Goal: Task Accomplishment & Management: Manage account settings

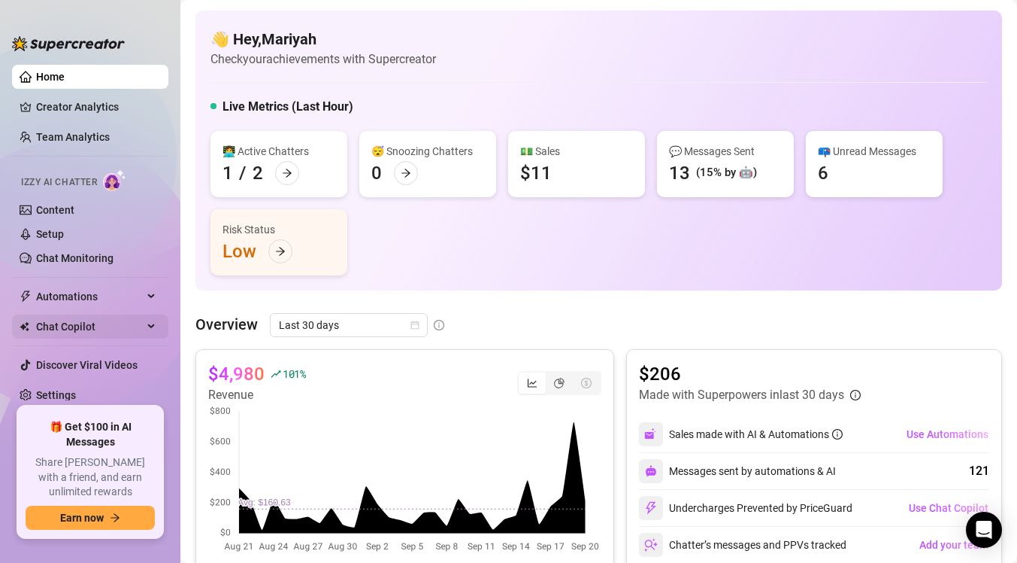
click at [114, 325] on span "Chat Copilot" at bounding box center [89, 326] width 107 height 24
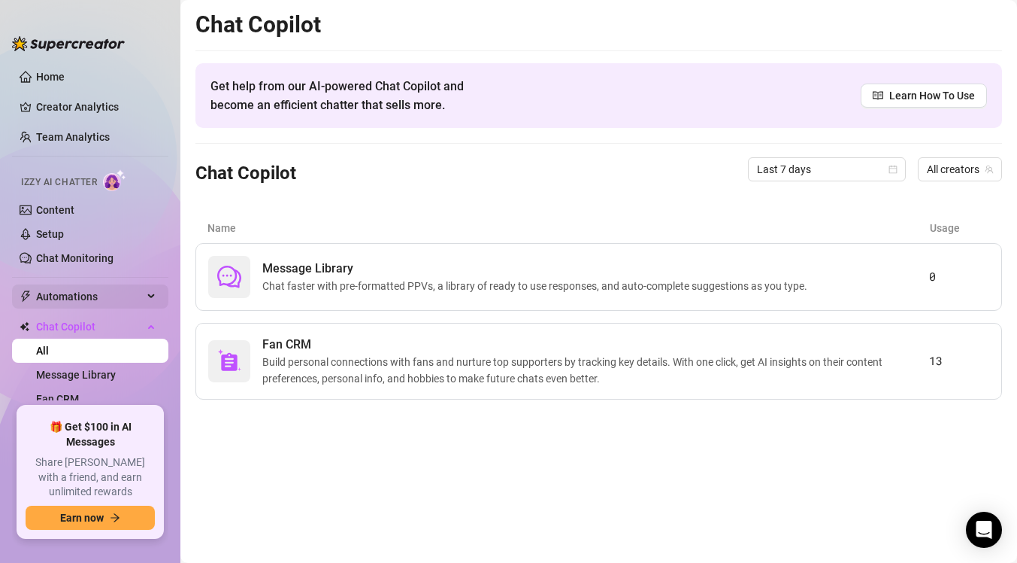
click at [116, 296] on span "Automations" at bounding box center [89, 296] width 107 height 24
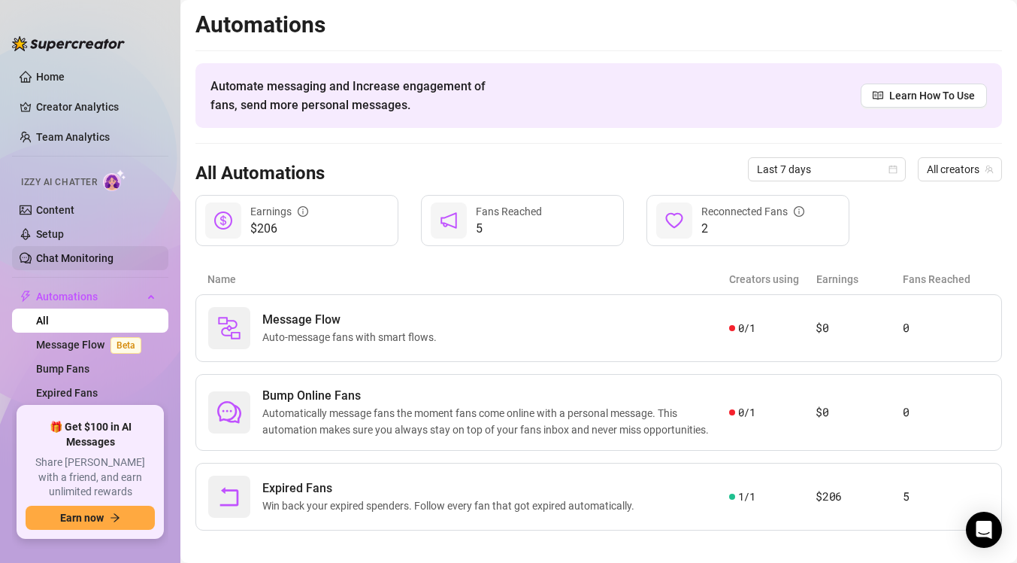
click at [68, 260] on link "Chat Monitoring" at bounding box center [74, 258] width 77 height 12
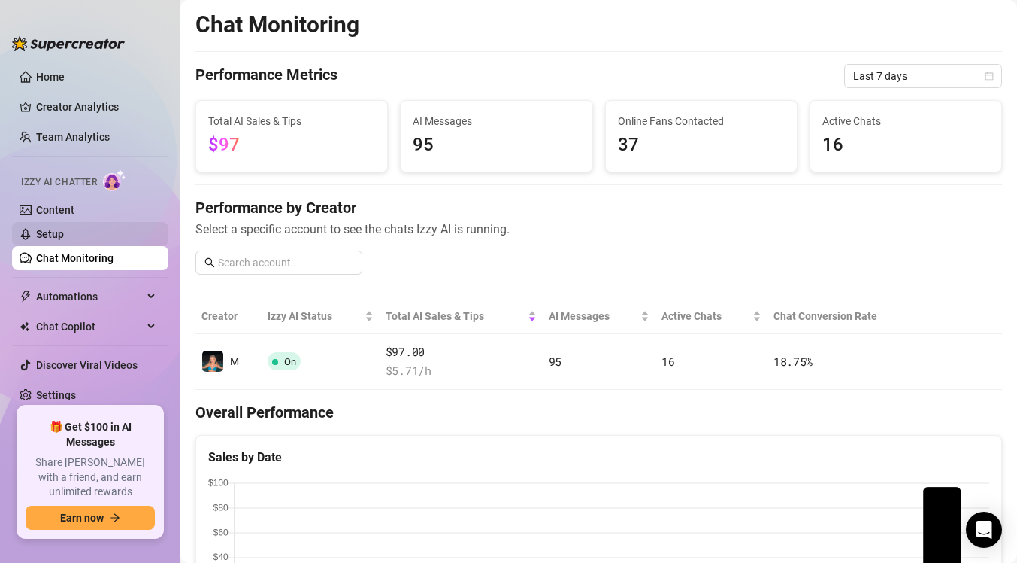
click at [64, 232] on link "Setup" at bounding box center [50, 234] width 28 height 12
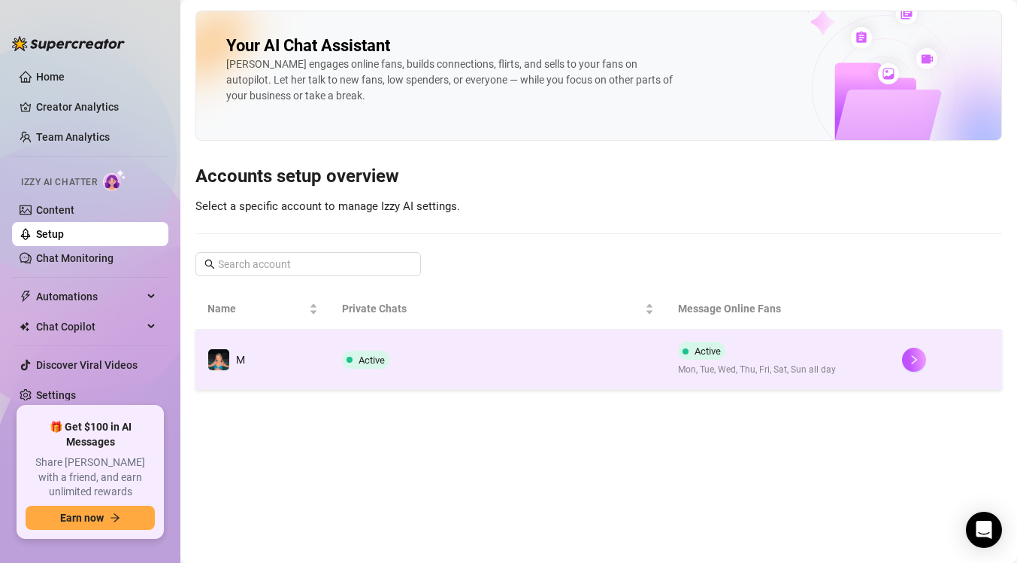
click at [429, 366] on td "Active" at bounding box center [498, 359] width 336 height 60
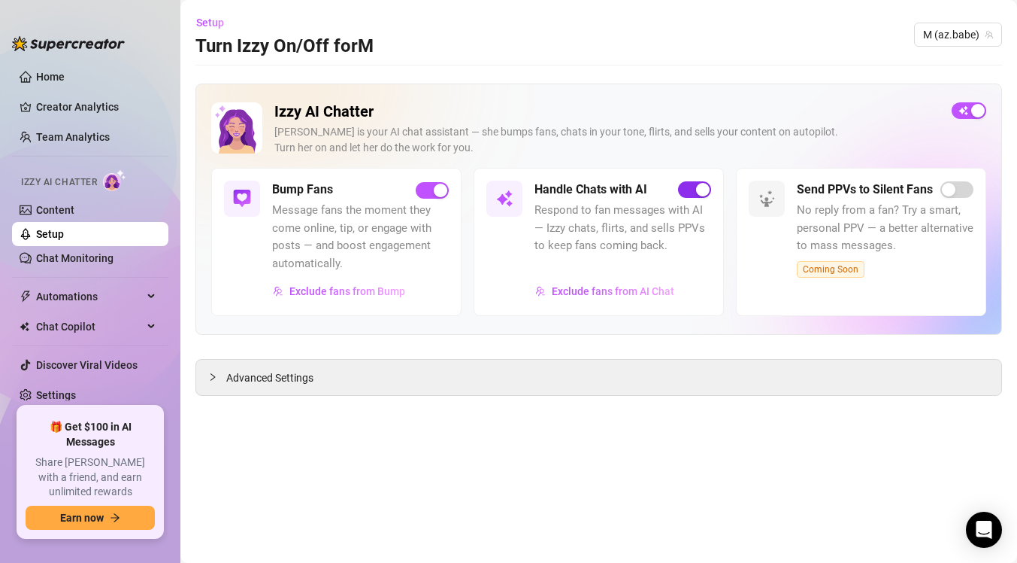
click at [690, 190] on span "button" at bounding box center [694, 189] width 33 height 17
click at [342, 293] on span "Exclude fans from Bump" at bounding box center [348, 291] width 116 height 12
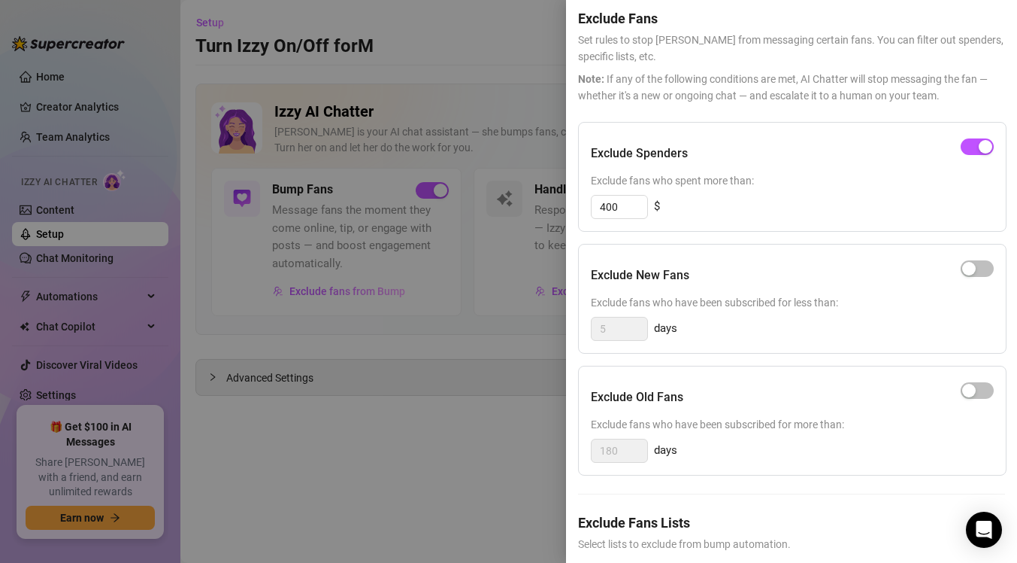
scroll to position [53, 0]
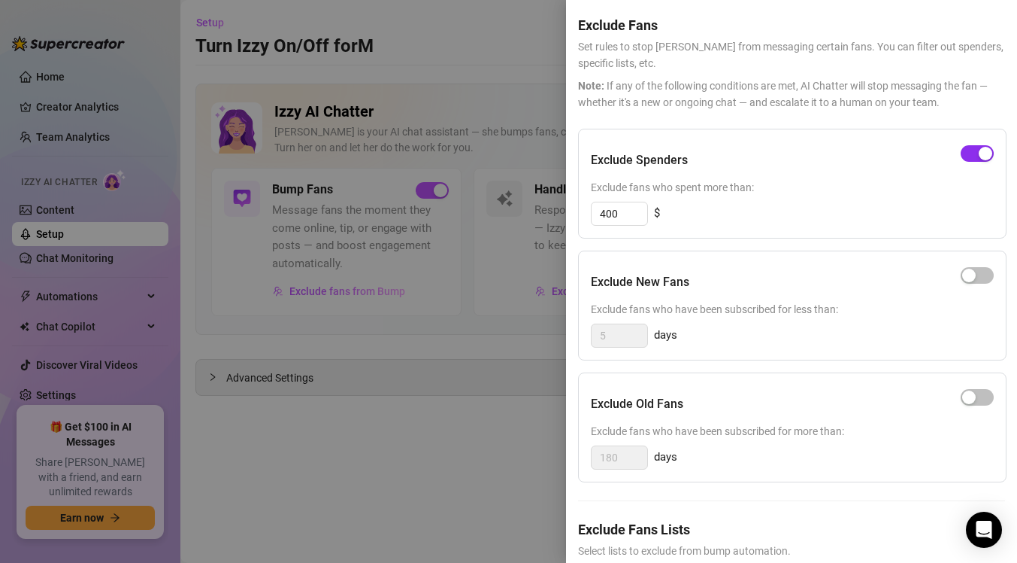
click at [975, 156] on span "button" at bounding box center [977, 153] width 33 height 17
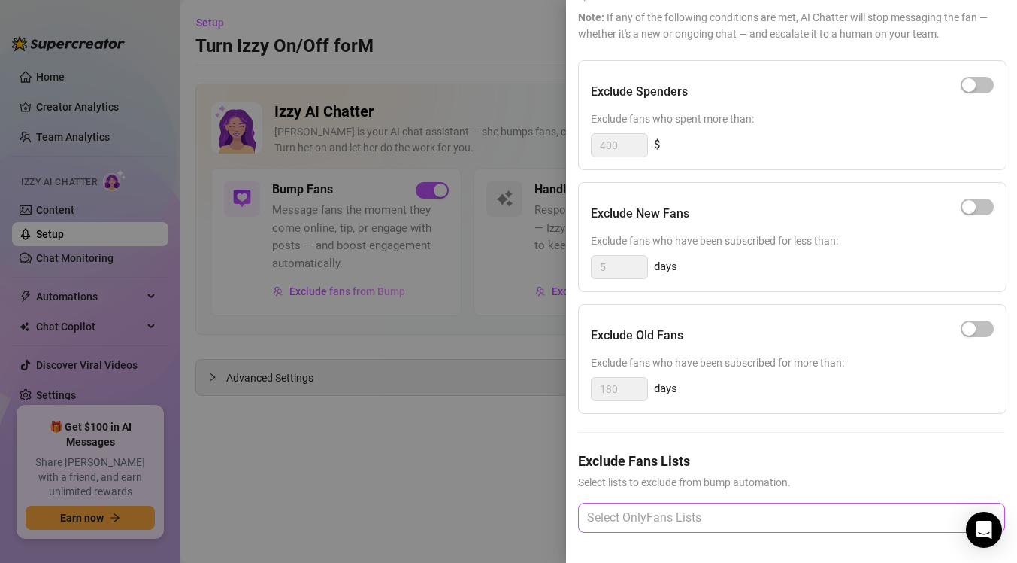
click at [750, 520] on div at bounding box center [783, 517] width 405 height 27
click at [539, 453] on div at bounding box center [508, 281] width 1017 height 563
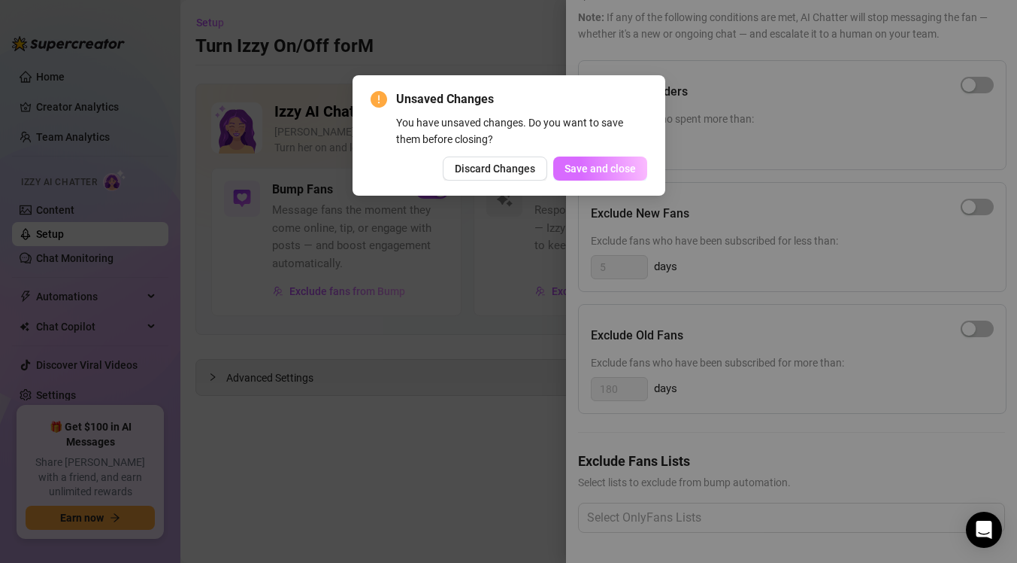
click at [618, 171] on span "Save and close" at bounding box center [600, 168] width 71 height 12
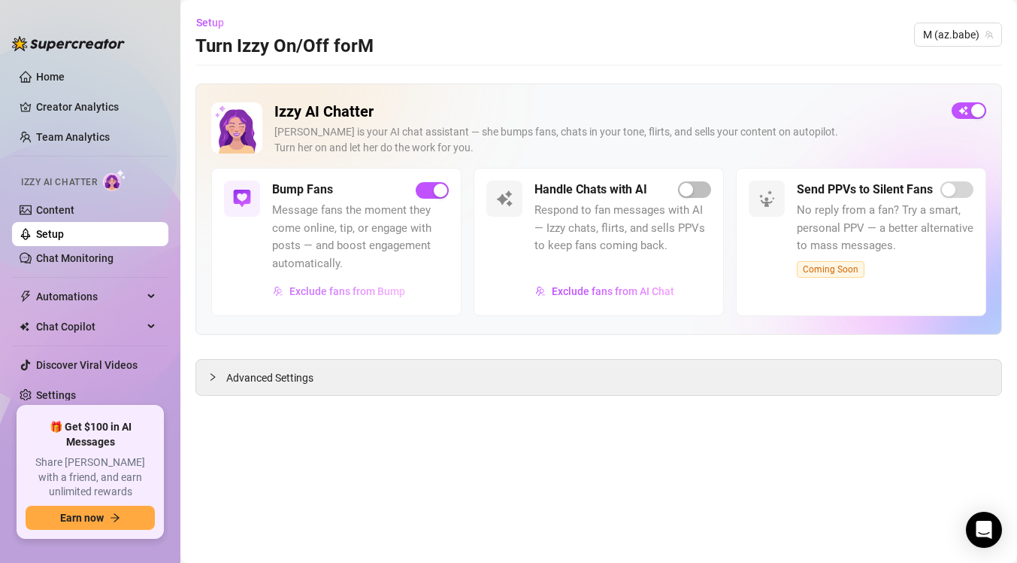
click at [350, 293] on span "Exclude fans from Bump" at bounding box center [348, 291] width 116 height 12
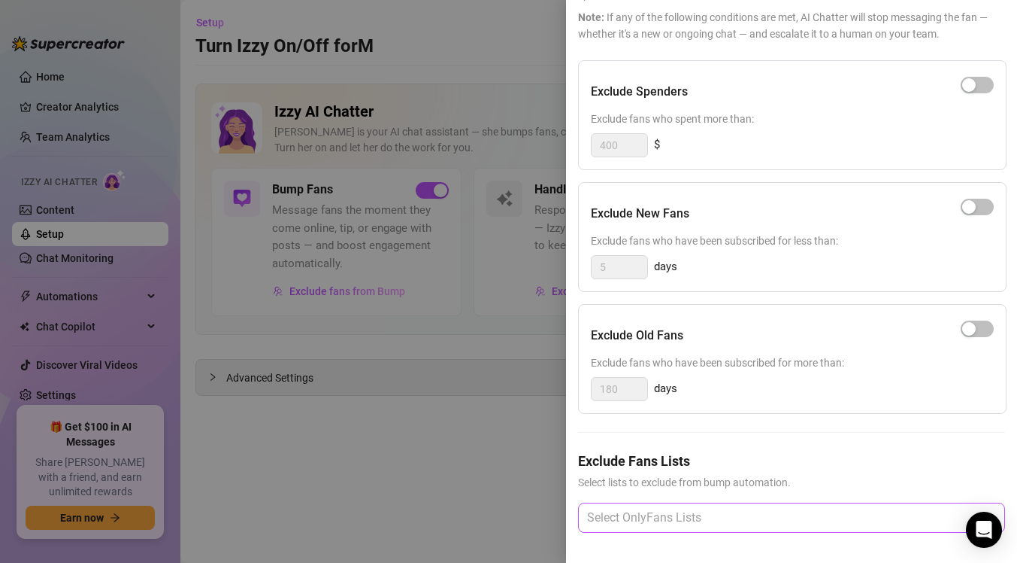
click at [646, 515] on div at bounding box center [783, 517] width 405 height 27
click at [632, 528] on div at bounding box center [783, 517] width 405 height 27
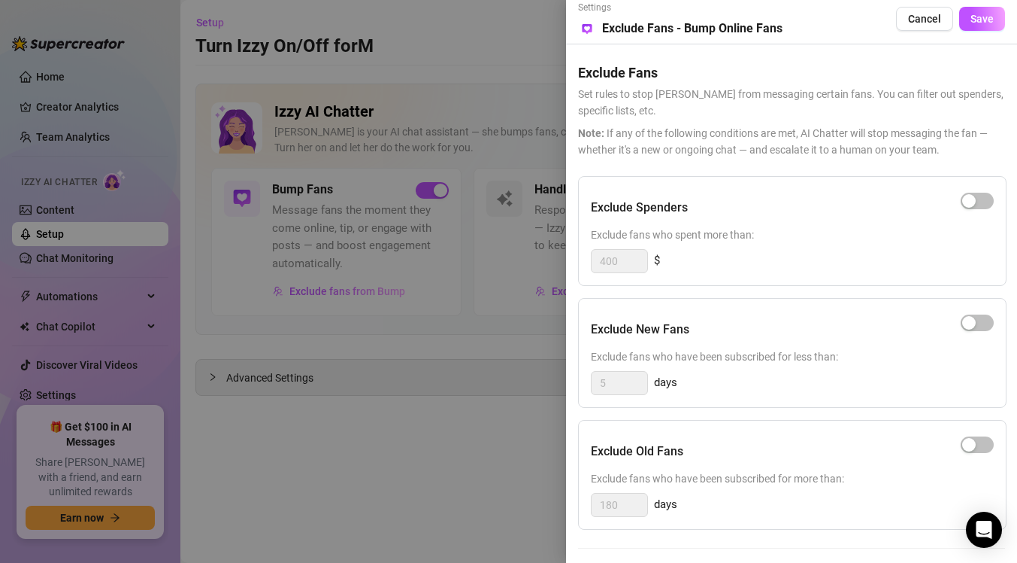
scroll to position [0, 0]
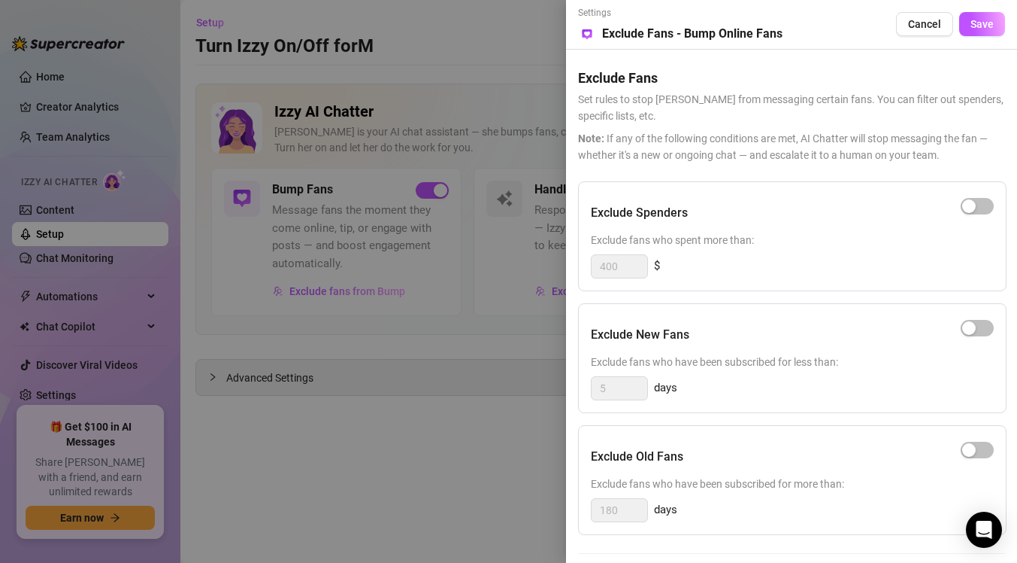
click at [490, 423] on div at bounding box center [508, 281] width 1017 height 563
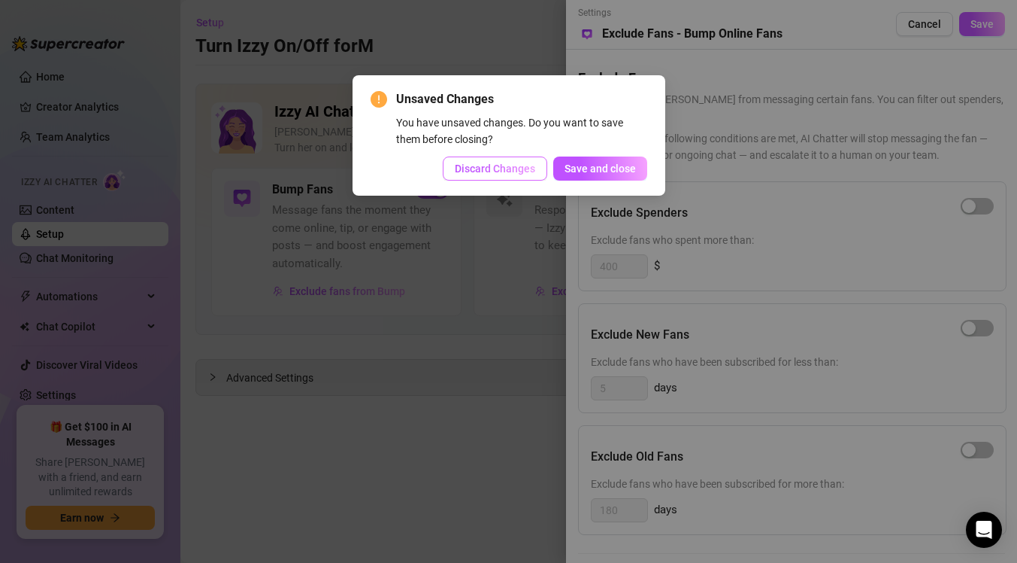
click at [522, 172] on span "Discard Changes" at bounding box center [495, 168] width 80 height 12
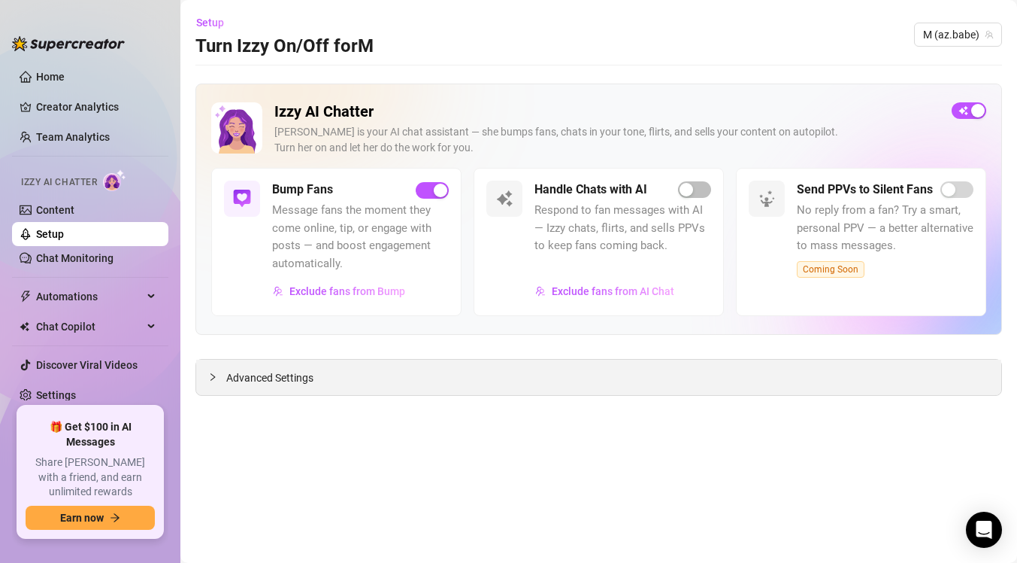
click at [570, 381] on div "Advanced Settings" at bounding box center [598, 376] width 805 height 35
click at [253, 379] on span "Advanced Settings" at bounding box center [269, 377] width 87 height 17
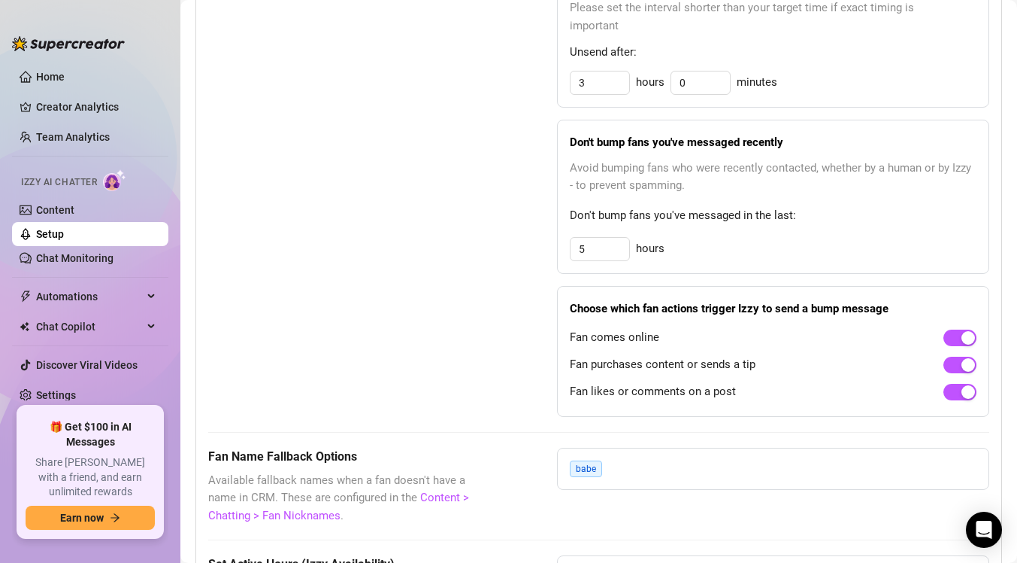
scroll to position [875, 0]
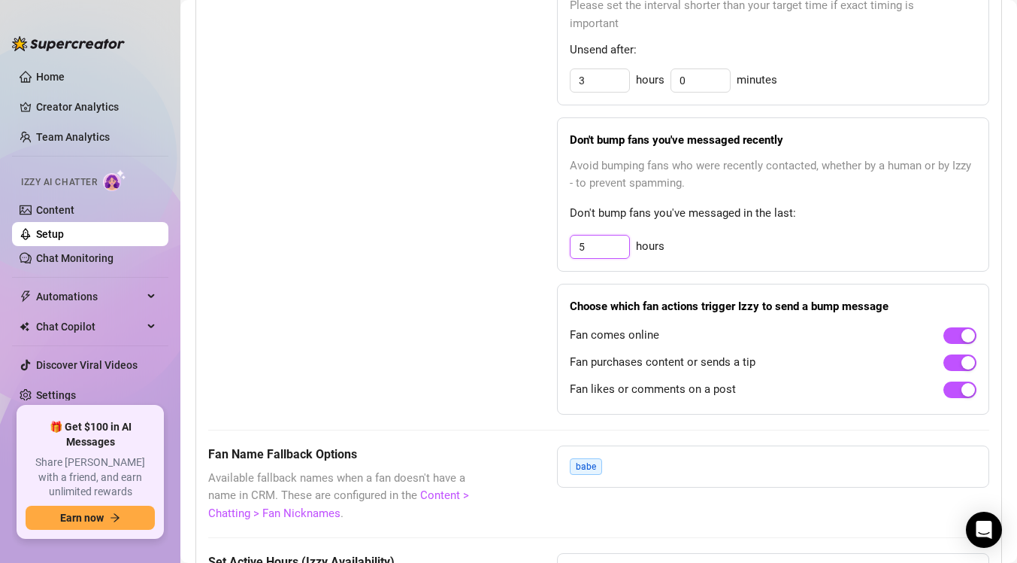
click at [609, 248] on input "5" at bounding box center [600, 246] width 59 height 23
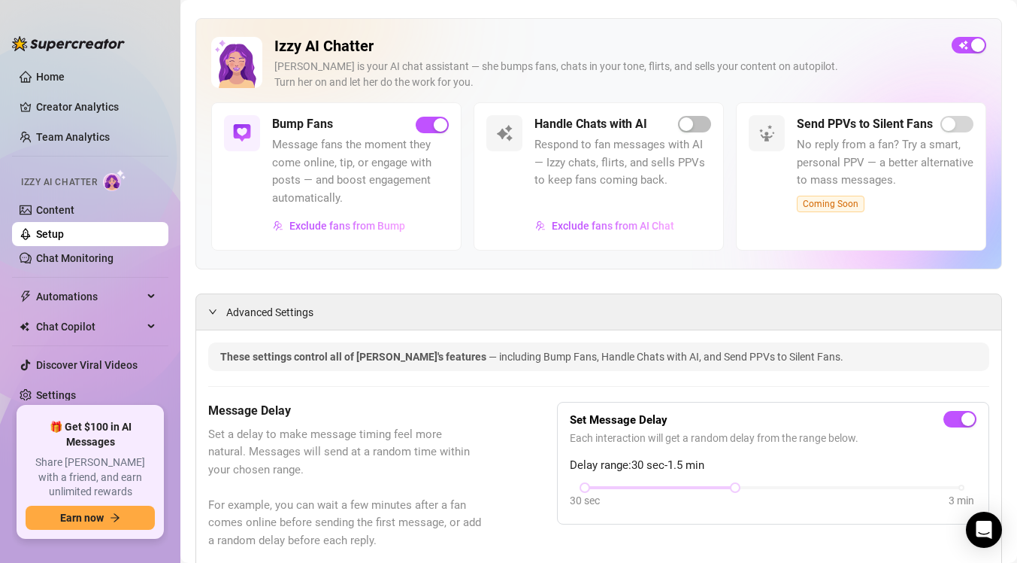
scroll to position [0, 0]
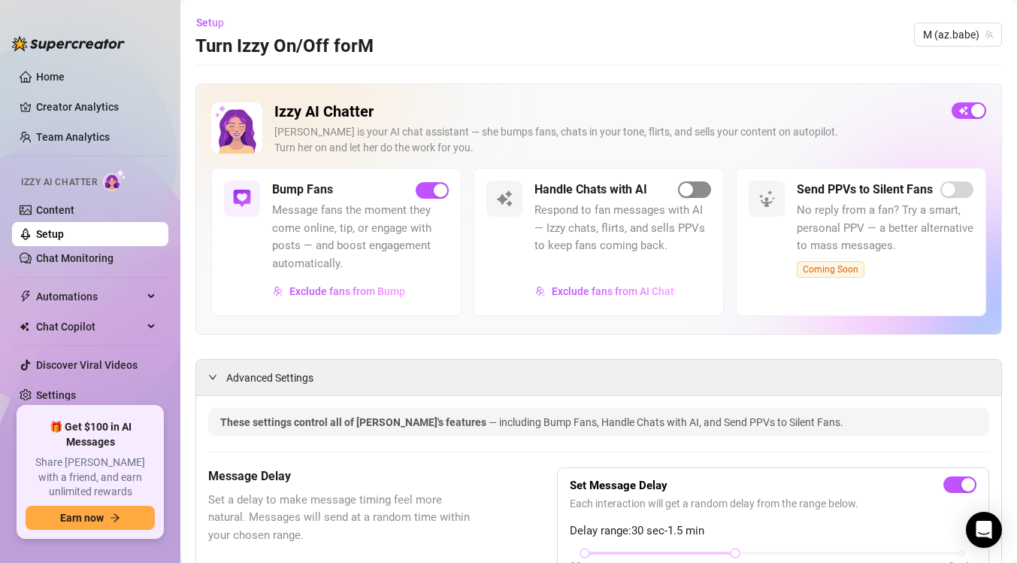
click at [693, 196] on span "button" at bounding box center [694, 189] width 33 height 17
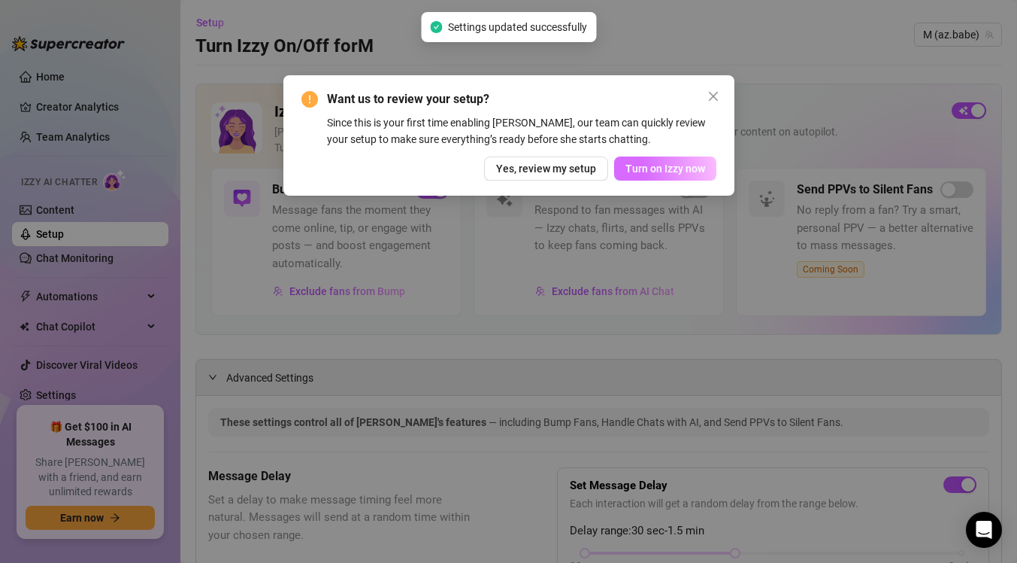
click at [694, 162] on span "Turn on Izzy now" at bounding box center [666, 168] width 80 height 12
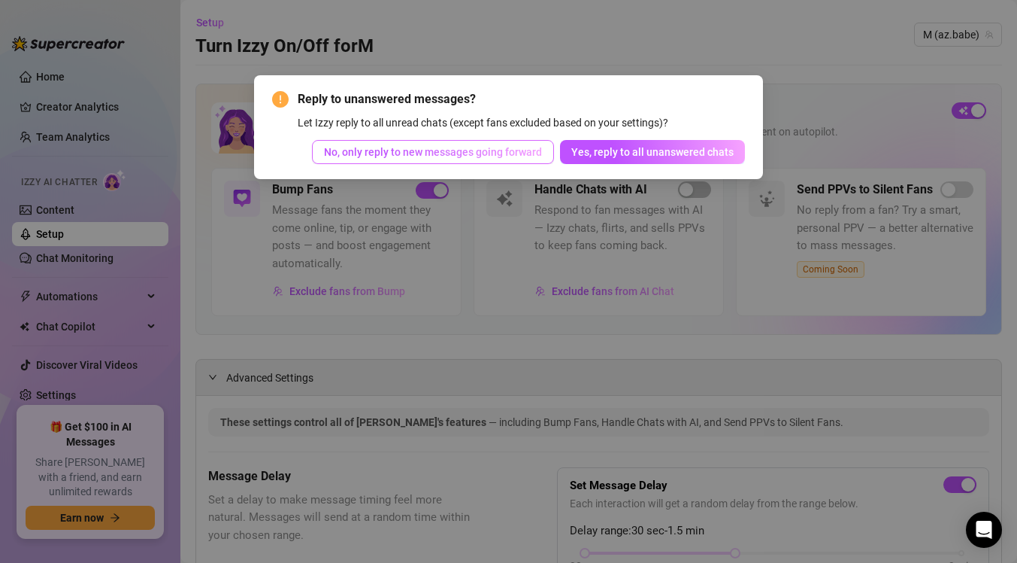
click at [484, 152] on span "No, only reply to new messages going forward" at bounding box center [433, 152] width 218 height 12
